Goal: Information Seeking & Learning: Learn about a topic

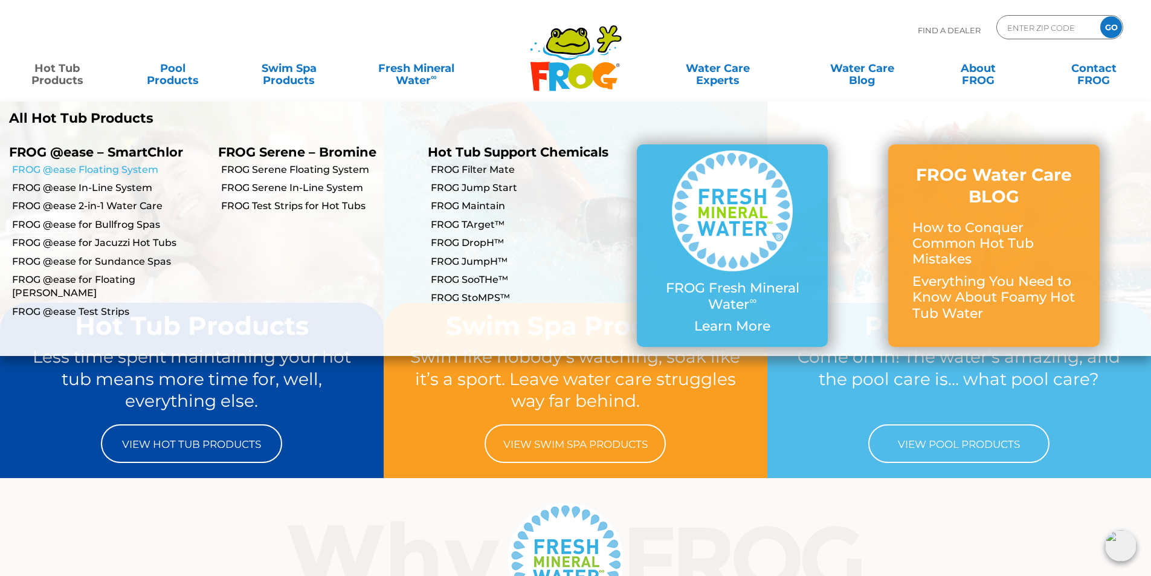
click at [70, 170] on link "FROG @ease Floating System" at bounding box center [110, 169] width 197 height 13
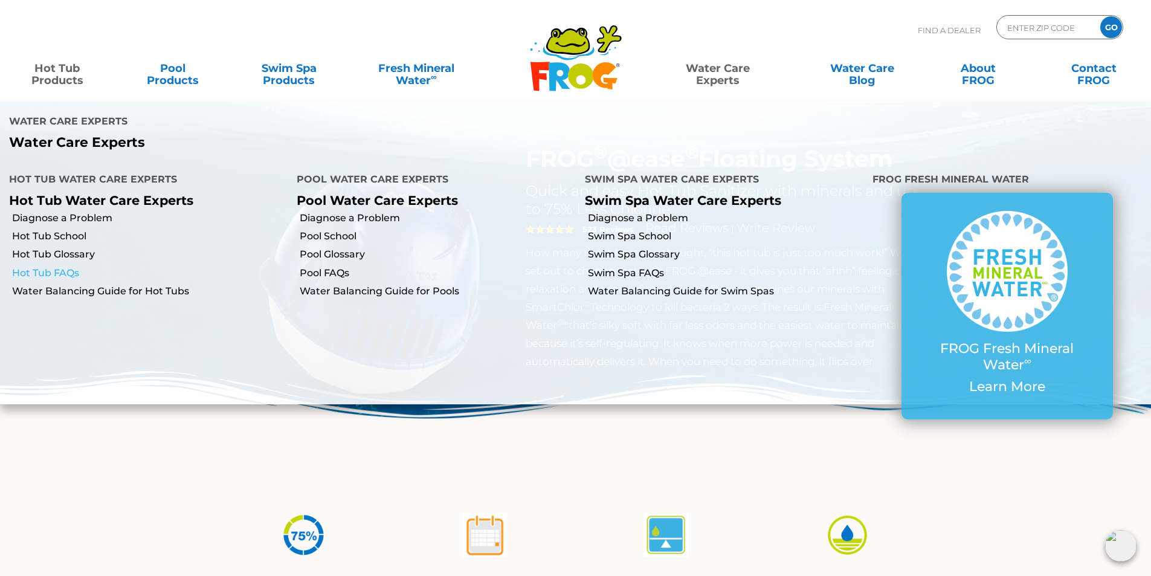
click at [48, 266] on link "Hot Tub FAQs" at bounding box center [149, 272] width 275 height 13
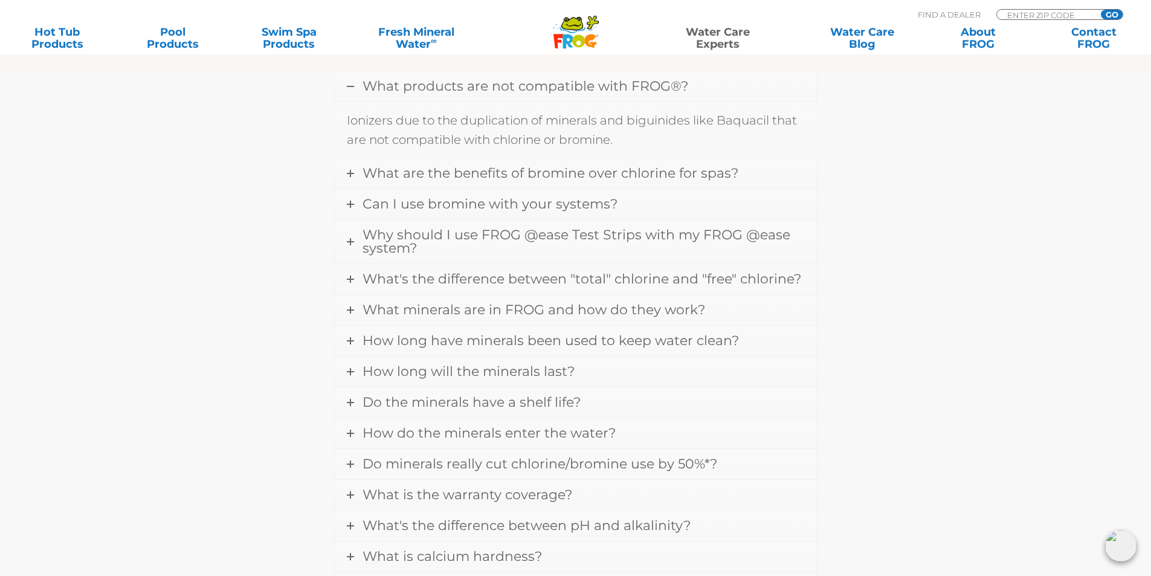
scroll to position [483, 0]
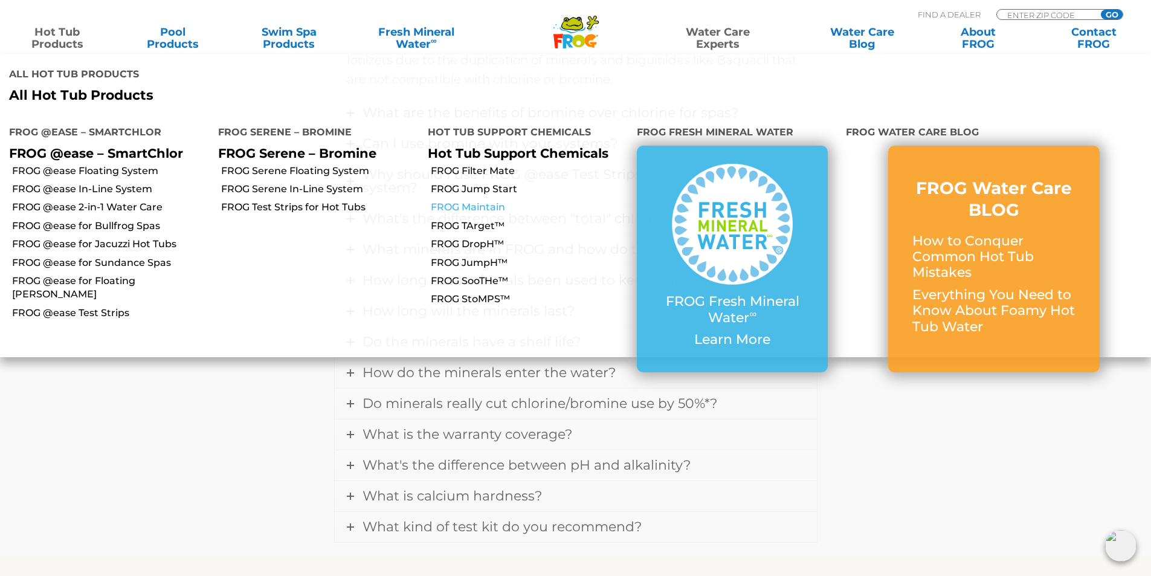
click at [478, 201] on link "FROG Maintain" at bounding box center [529, 207] width 197 height 13
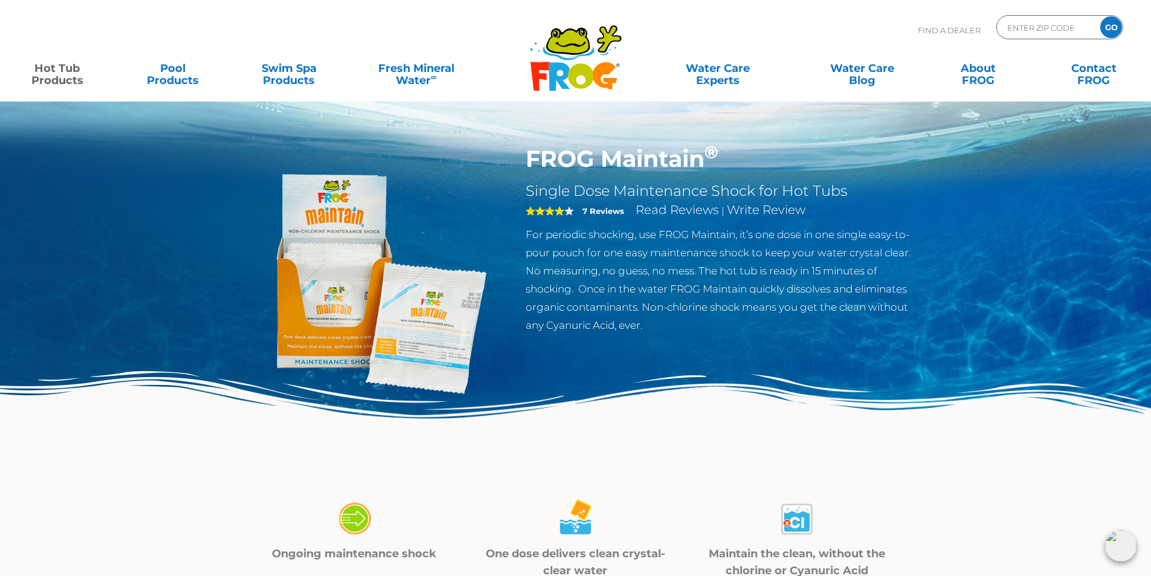
scroll to position [60, 0]
